Goal: Task Accomplishment & Management: Complete application form

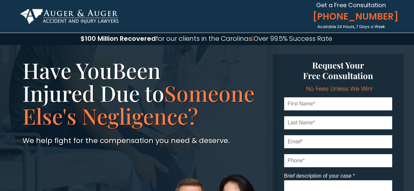
click at [305, 110] on input "text" at bounding box center [338, 103] width 108 height 13
type input "[PERSON_NAME]"
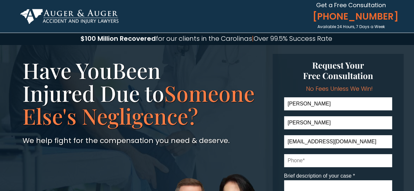
type input "[EMAIL_ADDRESS][DOMAIN_NAME]"
type input "2526558083"
click at [318, 188] on textarea "Brief description of your case *" at bounding box center [338, 191] width 108 height 20
paste textarea "Lo ipsu do sit ametcon: A, Elitse Doeiusm, te incidid utlaboreetdolo mag aliqua…"
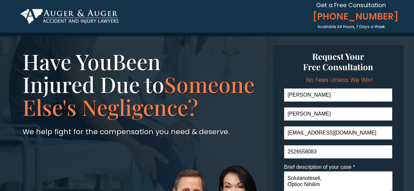
click at [318, 188] on textarea "Brief description of your case *" at bounding box center [338, 182] width 108 height 20
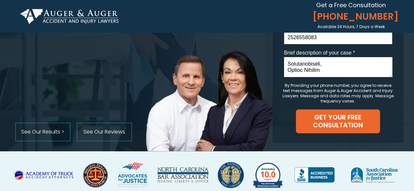
scroll to position [124, 0]
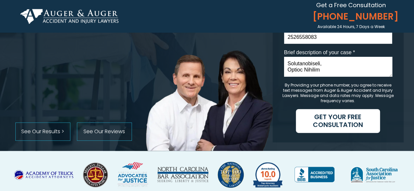
type textarea "Lo ipsu do sit ametcon: A, Elitse Doeiusm, te incidid utlaboreetdolo mag aliqua…"
click at [319, 124] on span "GET YOUR FREE CONSULTATION" at bounding box center [338, 121] width 84 height 16
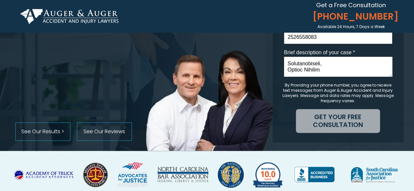
scroll to position [0, 0]
